Goal: Information Seeking & Learning: Learn about a topic

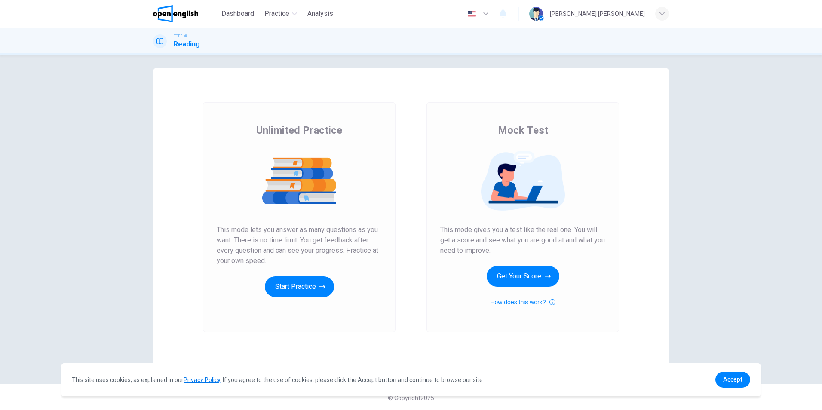
scroll to position [6, 0]
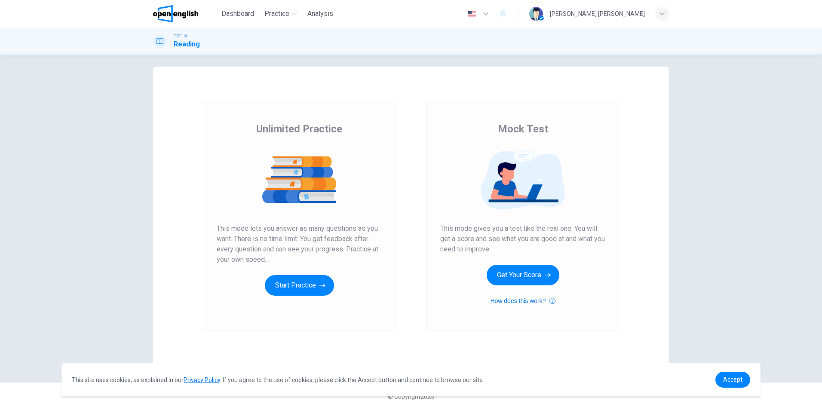
click at [549, 300] on icon "button" at bounding box center [552, 301] width 6 height 10
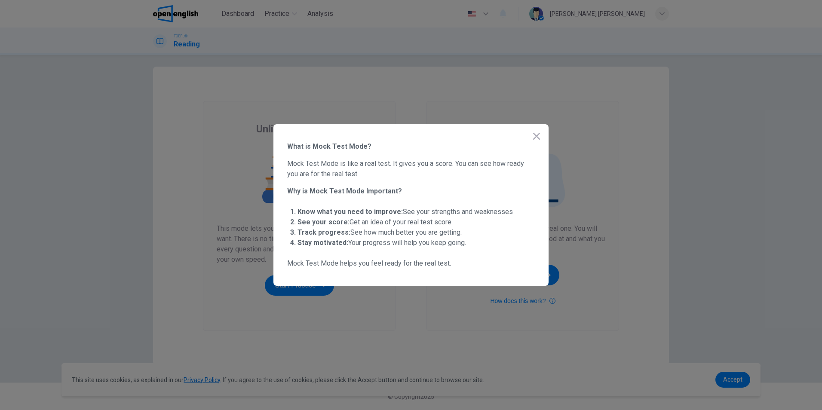
click at [457, 244] on span "Stay motivated: Your progress will help you keep going." at bounding box center [381, 242] width 168 height 8
click at [533, 138] on icon "button" at bounding box center [536, 136] width 10 height 10
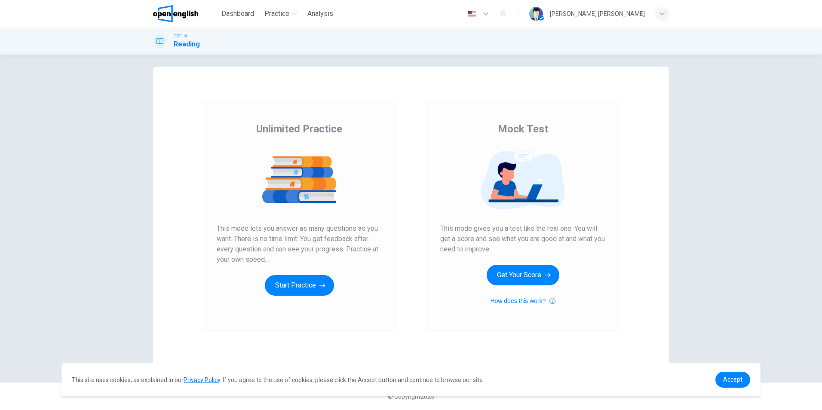
click at [405, 242] on div "Unlimited Practice This mode lets you answer as many questions as you want. The…" at bounding box center [298, 216] width 223 height 230
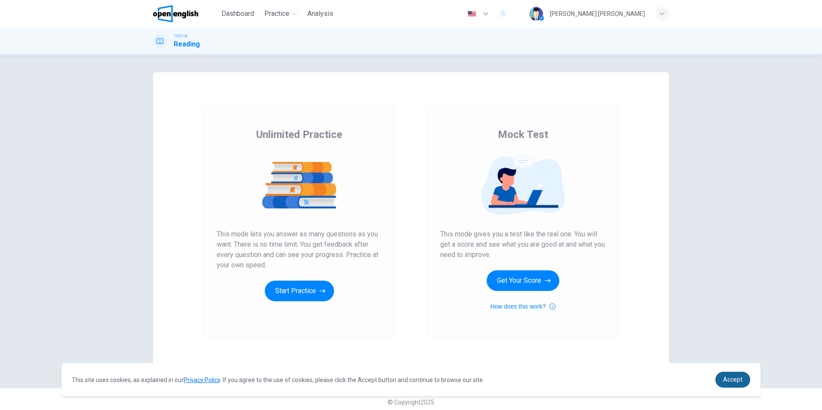
click at [737, 380] on span "Accept" at bounding box center [732, 379] width 19 height 7
click at [748, 386] on div "Accept" at bounding box center [732, 380] width 35 height 16
click at [734, 381] on span "Accept" at bounding box center [732, 379] width 19 height 7
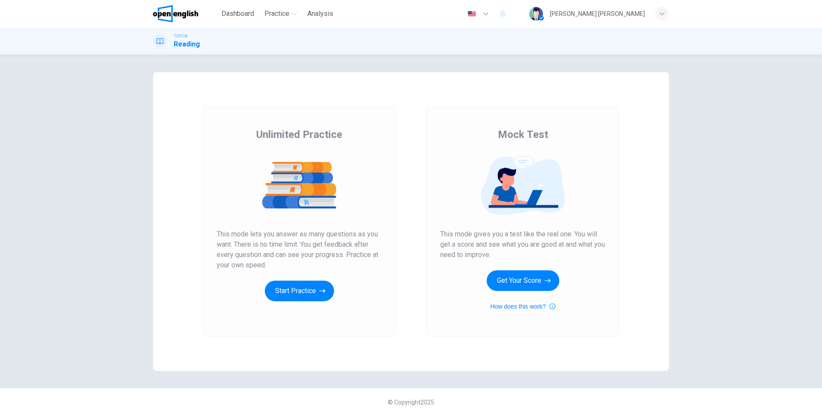
click at [383, 307] on div "Unlimited Practice This mode lets you answer as many questions as you want. The…" at bounding box center [299, 222] width 192 height 230
click at [411, 302] on div "Mock Test This mode gives you a test like the real one. You will get a score an…" at bounding box center [522, 222] width 223 height 230
click at [297, 293] on button "Start Practice" at bounding box center [299, 291] width 69 height 21
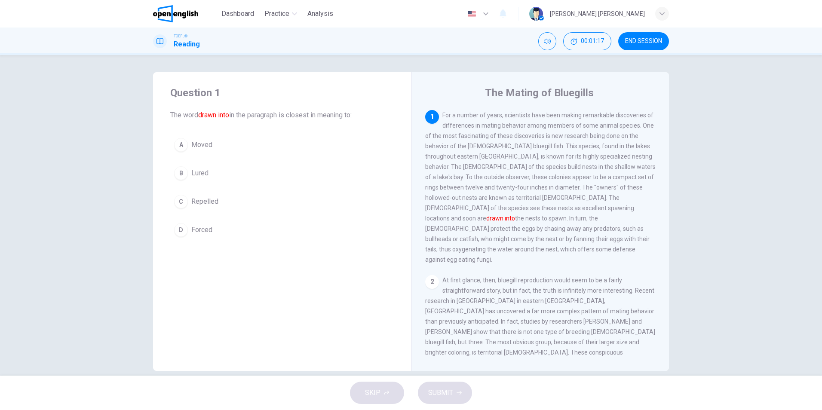
click at [183, 199] on div "C" at bounding box center [181, 202] width 14 height 14
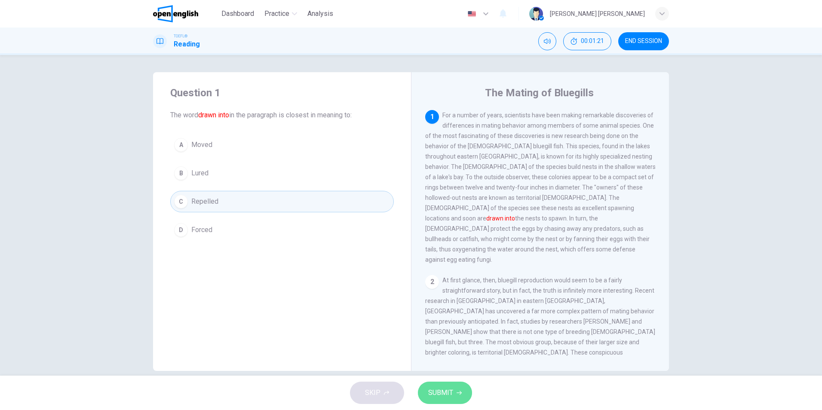
click at [461, 397] on button "SUBMIT" at bounding box center [445, 393] width 54 height 22
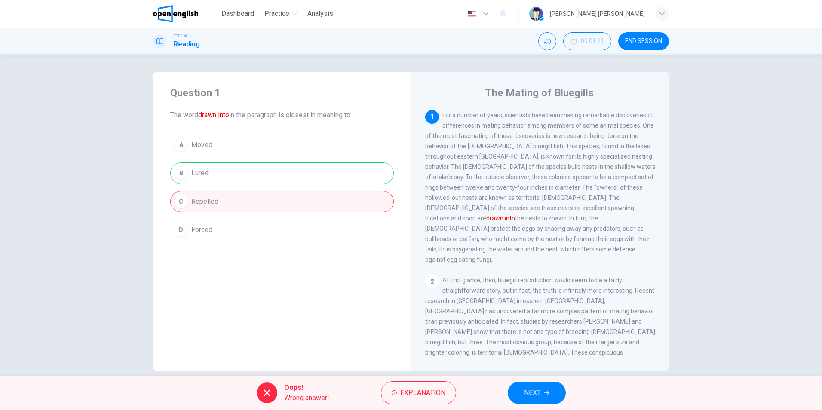
scroll to position [12, 0]
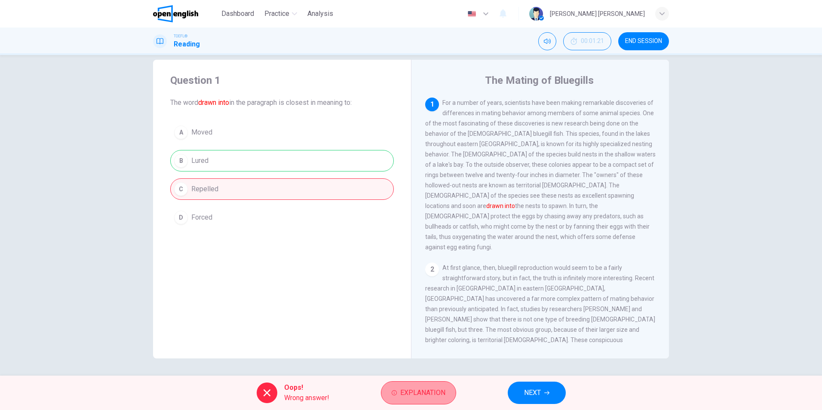
click at [415, 391] on span "Explanation" at bounding box center [422, 393] width 45 height 12
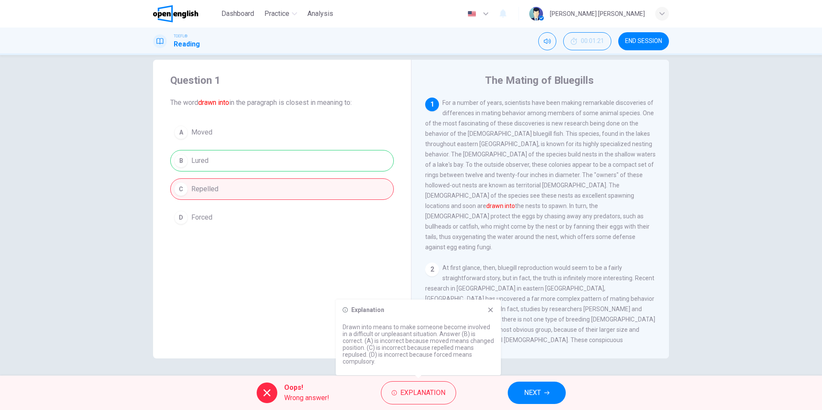
click at [540, 396] on span "NEXT" at bounding box center [532, 393] width 17 height 12
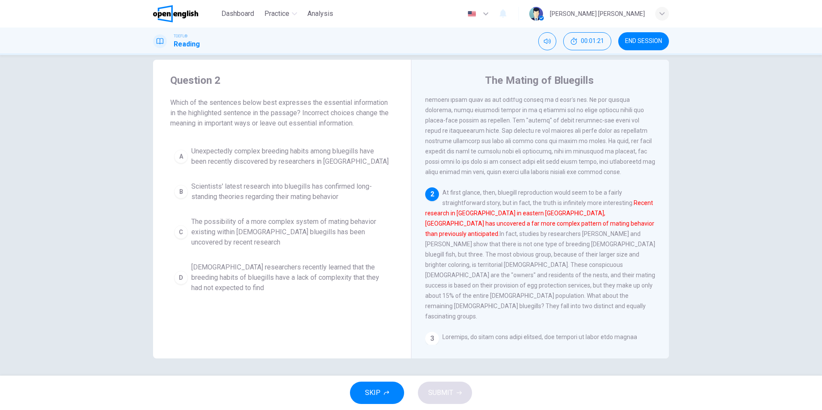
scroll to position [107, 0]
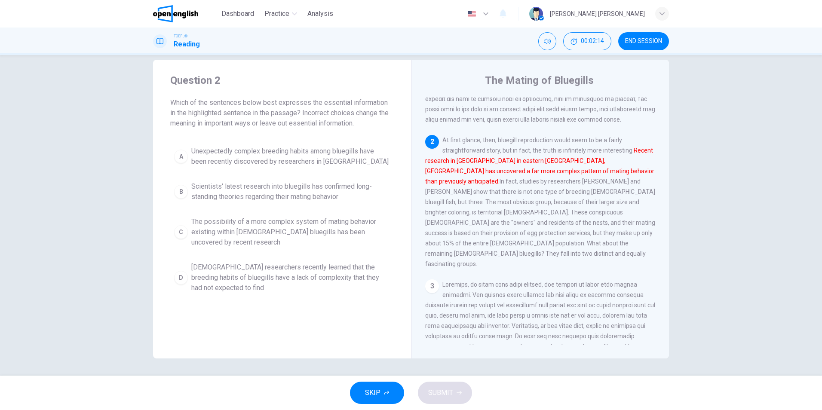
click at [653, 42] on span "END SESSION" at bounding box center [643, 41] width 37 height 7
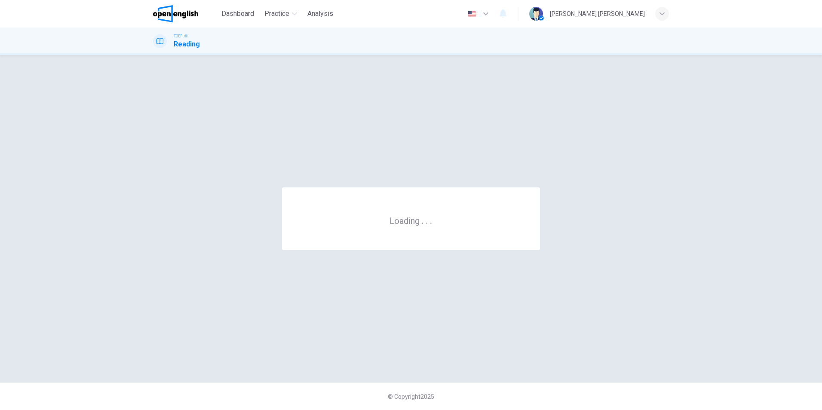
scroll to position [0, 0]
